Goal: Task Accomplishment & Management: Manage account settings

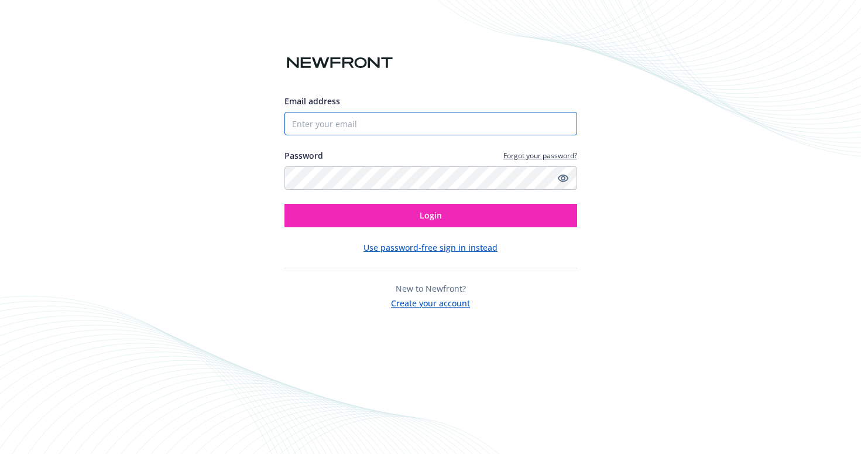
click at [411, 119] on input "Email address" at bounding box center [431, 123] width 293 height 23
click at [0, 453] on com-1password-button at bounding box center [0, 454] width 0 height 0
type input "[PERSON_NAME][EMAIL_ADDRESS][DOMAIN_NAME]"
